Goal: Find contact information: Find contact information

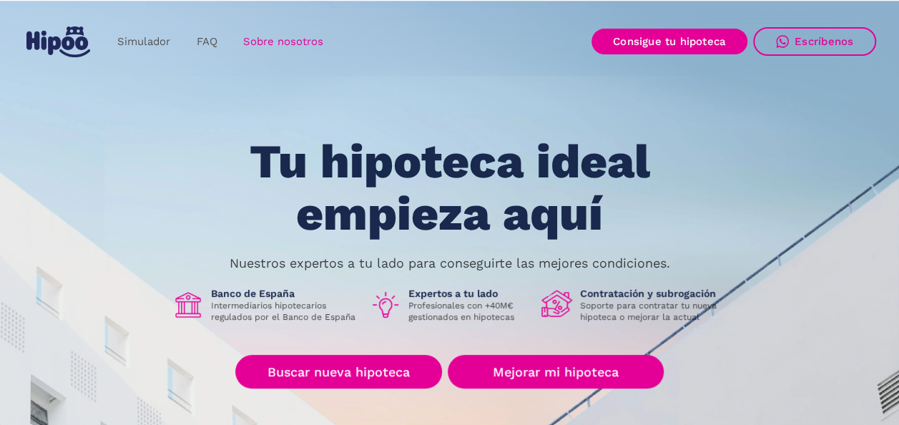
click at [286, 44] on link "Sobre nosotros" at bounding box center [283, 42] width 106 height 28
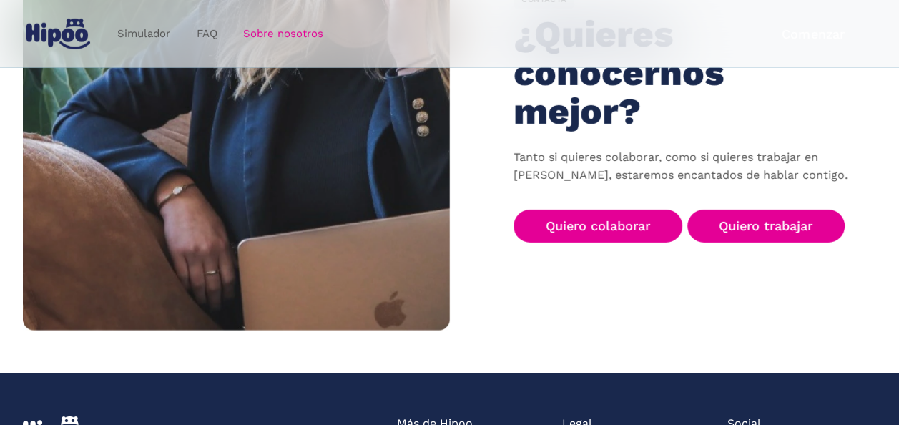
scroll to position [2254, 0]
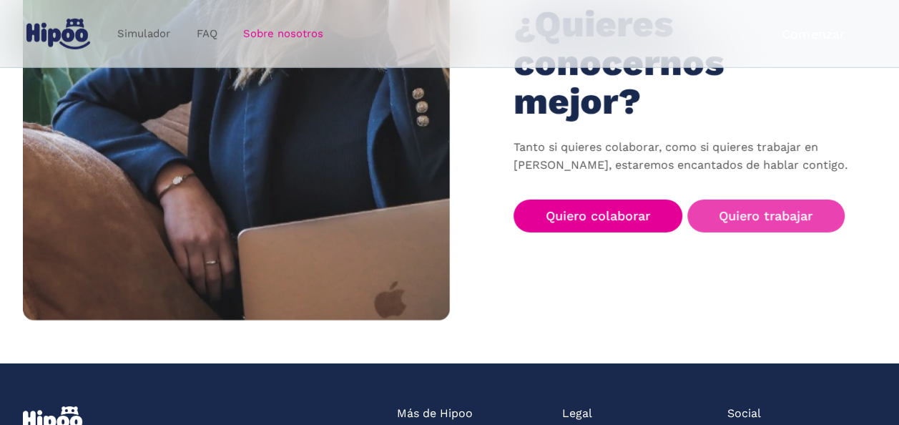
click at [778, 200] on link "Quiero trabajar" at bounding box center [766, 217] width 158 height 34
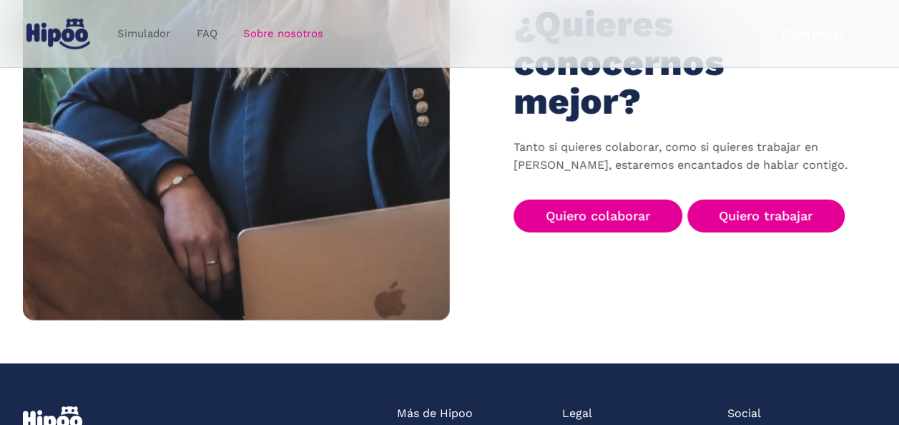
click at [712, 240] on div "CONTACTA ¿Quieres conocernos mejor? Tanto si quieres colaborar, como si quieres…" at bounding box center [449, 106] width 853 height 427
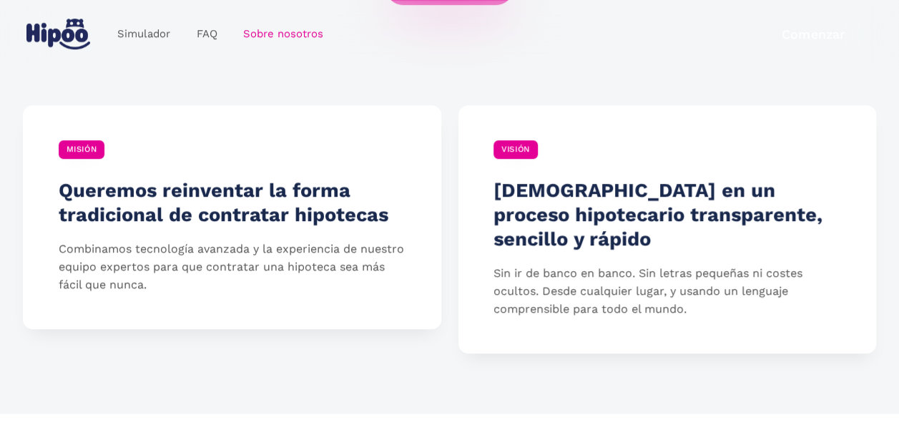
scroll to position [0, 0]
